Goal: Navigation & Orientation: Find specific page/section

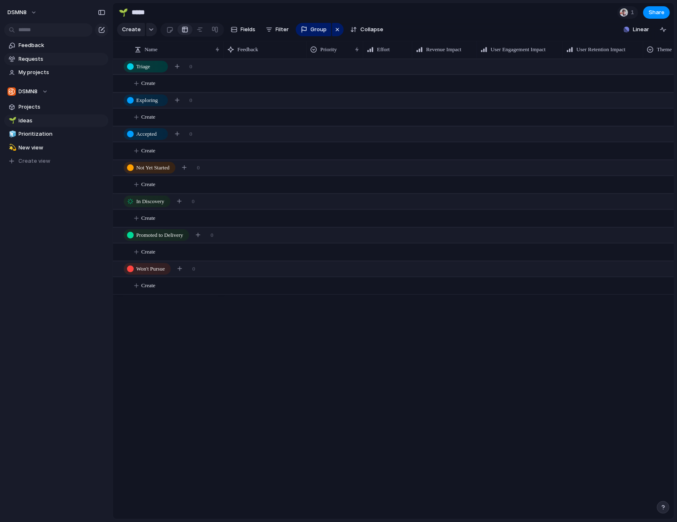
click at [37, 58] on span "Requests" at bounding box center [62, 59] width 87 height 8
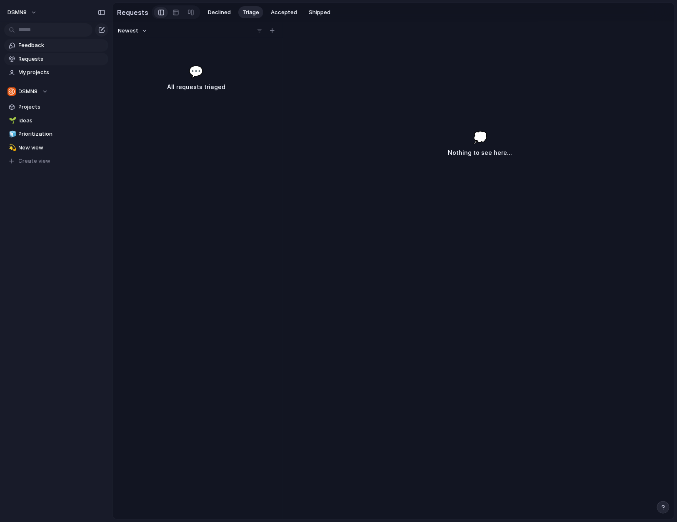
click at [38, 48] on span "Feedback" at bounding box center [62, 45] width 87 height 8
click at [77, 45] on span "Feedback" at bounding box center [62, 45] width 87 height 8
click at [35, 12] on button "DSMN8" at bounding box center [22, 12] width 37 height 13
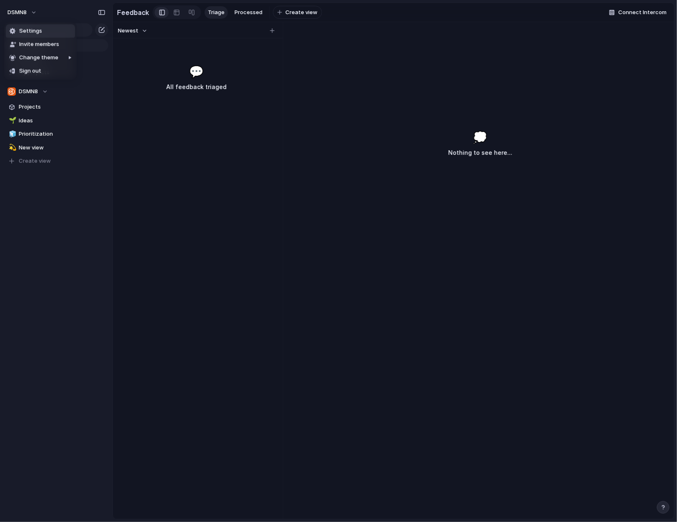
click at [36, 31] on span "Settings" at bounding box center [30, 31] width 23 height 8
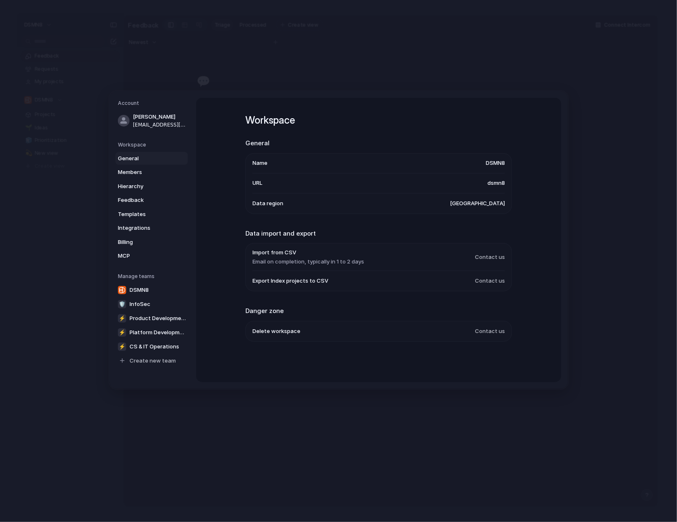
click at [147, 145] on h5 "Workspace" at bounding box center [153, 144] width 70 height 7
click at [134, 145] on h5 "Workspace" at bounding box center [153, 144] width 70 height 7
click at [135, 149] on div "Workspace General Members Hierarchy Feedback Templates Integrations Billing MCP" at bounding box center [153, 202] width 70 height 122
click at [134, 171] on span "Members" at bounding box center [144, 172] width 53 height 8
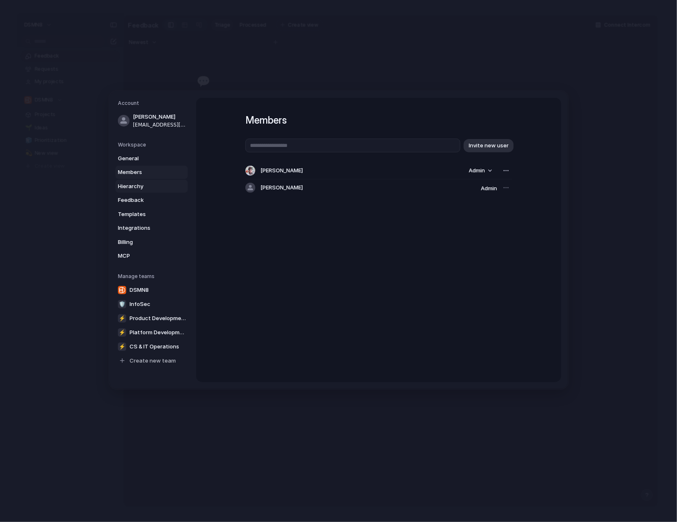
click at [136, 185] on span "Hierarchy" at bounding box center [144, 186] width 53 height 8
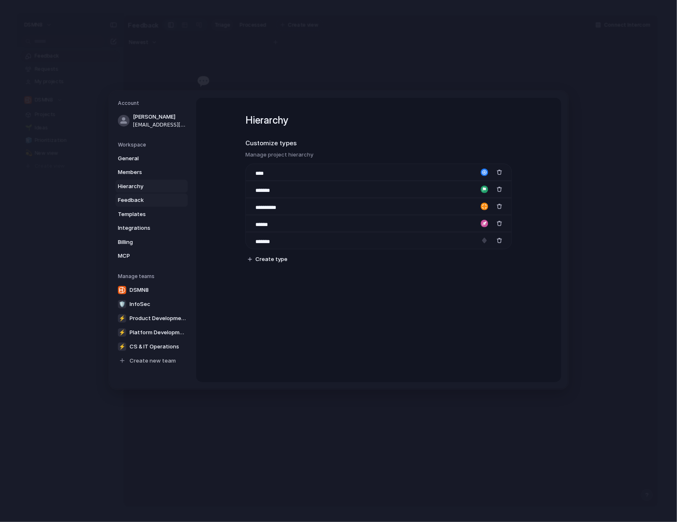
click at [135, 199] on span "Feedback" at bounding box center [144, 200] width 53 height 8
